Goal: Task Accomplishment & Management: Manage account settings

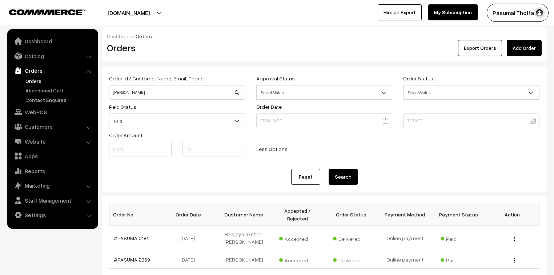
scroll to position [29, 0]
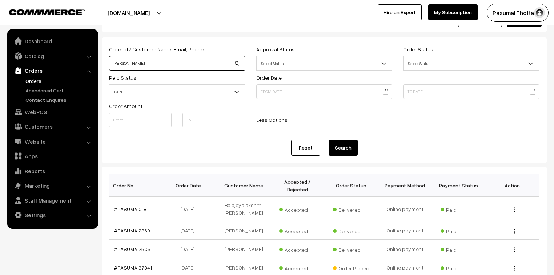
drag, startPoint x: 157, startPoint y: 67, endPoint x: 99, endPoint y: 72, distance: 58.7
click at [99, 72] on div "Dashboard / Orders Orders Export Orders Add Order Order Id / Customer Name, Ema…" at bounding box center [277, 215] width 554 height 434
type input "kalpana"
click at [329, 140] on button "Search" at bounding box center [343, 148] width 29 height 16
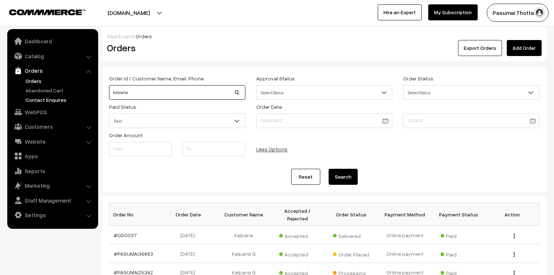
drag, startPoint x: 139, startPoint y: 97, endPoint x: 84, endPoint y: 100, distance: 54.6
click at [84, 100] on body "Thank you for showing interest. Our team will call you shortly. Close pasumaith…" at bounding box center [277, 251] width 554 height 502
type input "6382901816"
click at [329, 169] on button "Search" at bounding box center [343, 177] width 29 height 16
drag, startPoint x: 145, startPoint y: 92, endPoint x: 97, endPoint y: 99, distance: 48.4
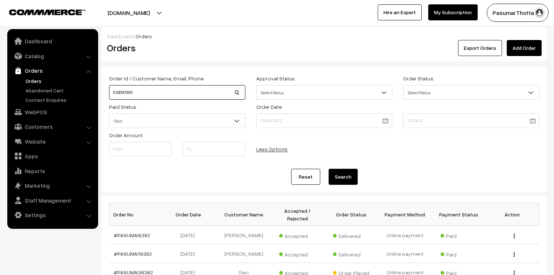
click at [97, 99] on body "Thank you for showing interest. Our team will call you shortly. Close pasumaith…" at bounding box center [277, 251] width 554 height 502
type input "anju"
click at [329, 169] on button "Search" at bounding box center [343, 177] width 29 height 16
click at [338, 176] on button "Search" at bounding box center [343, 177] width 29 height 16
